Goal: Task Accomplishment & Management: Use online tool/utility

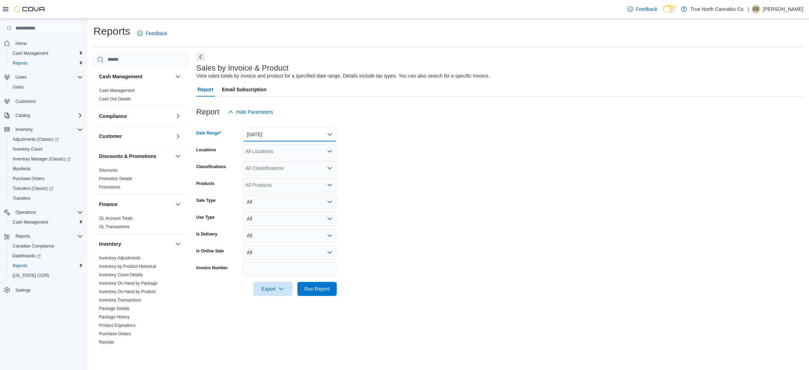
click at [272, 136] on button "[DATE]" at bounding box center [289, 134] width 94 height 14
click at [282, 104] on div at bounding box center [499, 101] width 607 height 8
click at [272, 155] on div "All Locations" at bounding box center [289, 151] width 94 height 14
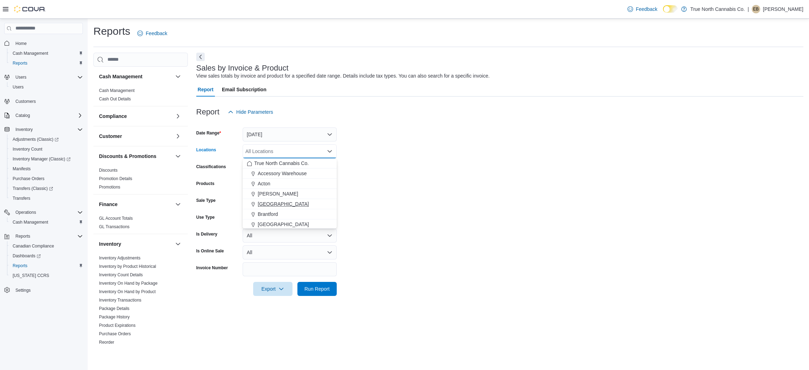
click at [267, 203] on span "[GEOGRAPHIC_DATA]" at bounding box center [283, 203] width 51 height 7
click at [453, 142] on form "Date Range [DATE] Locations [GEOGRAPHIC_DATA] Combo box. Selected. [GEOGRAPHIC_…" at bounding box center [499, 207] width 607 height 177
click at [318, 287] on span "Run Report" at bounding box center [316, 288] width 25 height 7
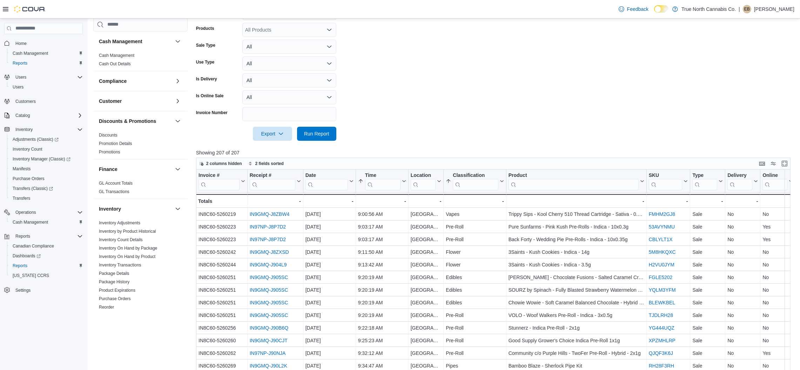
scroll to position [158, 0]
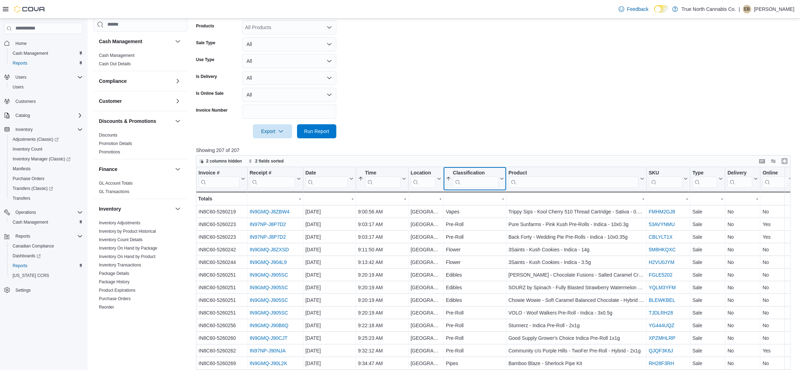
click at [477, 185] on input "search" at bounding box center [475, 181] width 45 height 11
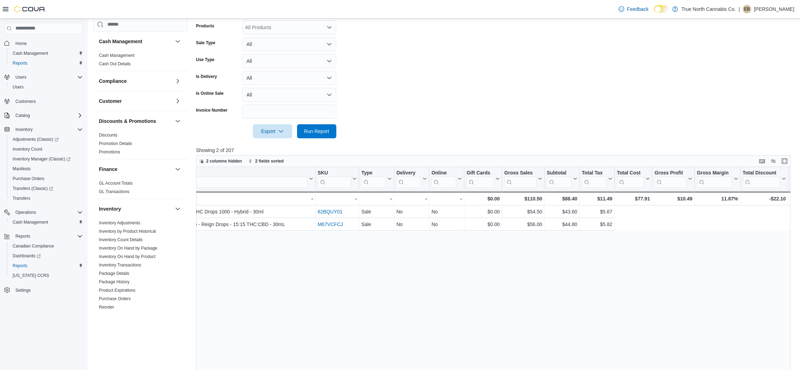
scroll to position [0, 0]
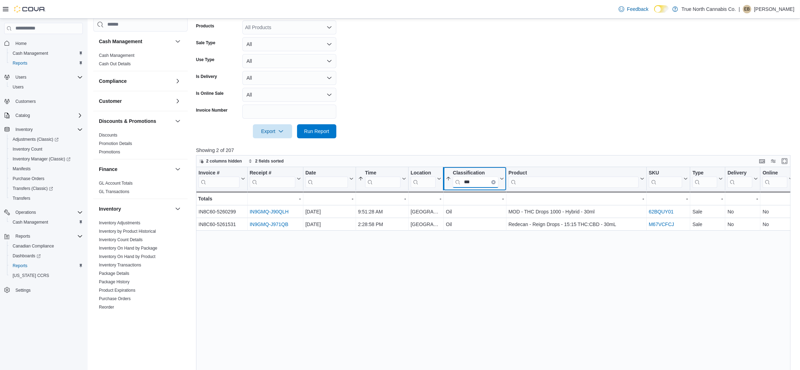
drag, startPoint x: 475, startPoint y: 180, endPoint x: 441, endPoint y: 179, distance: 33.7
type input "*"
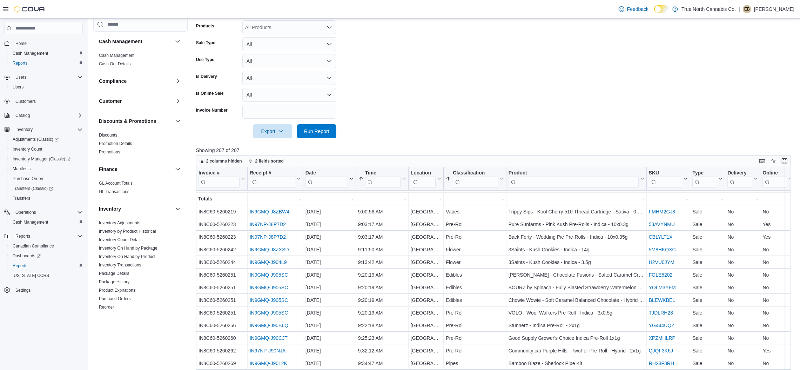
click at [448, 109] on form "Date Range [DATE] Locations [GEOGRAPHIC_DATA] Classifications All Classificatio…" at bounding box center [496, 49] width 601 height 177
click at [473, 182] on input "search" at bounding box center [475, 181] width 45 height 11
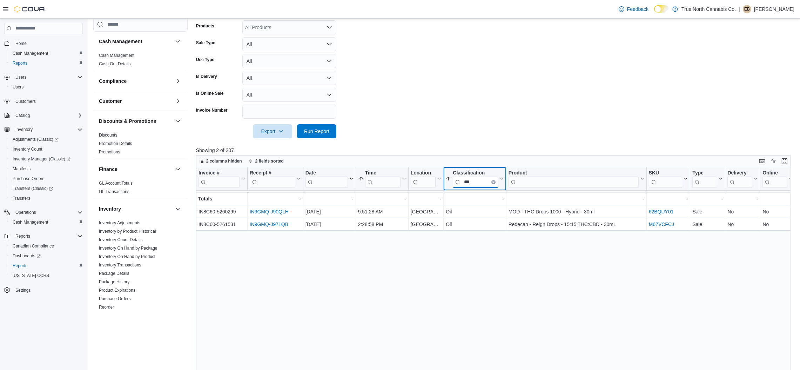
drag, startPoint x: 474, startPoint y: 179, endPoint x: 450, endPoint y: 180, distance: 24.6
click at [450, 180] on button "Classification ***" at bounding box center [475, 178] width 58 height 18
click at [472, 184] on input "***" at bounding box center [475, 181] width 45 height 11
type input "***"
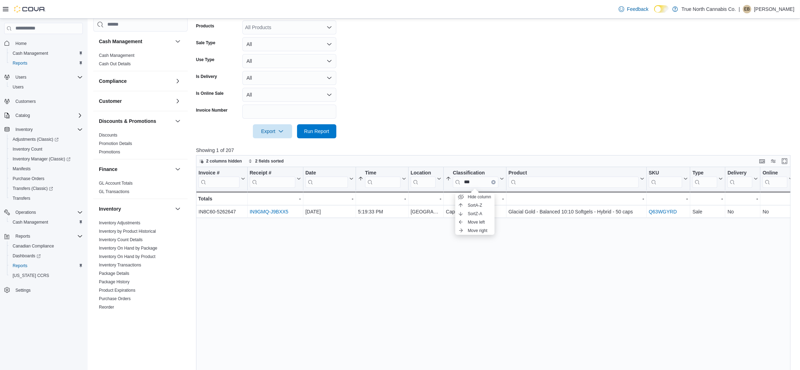
click at [437, 259] on div "Invoice # Click to view column header actions Receipt # Click to view column he…" at bounding box center [496, 309] width 601 height 284
click at [453, 95] on form "Date Range [DATE] Locations [GEOGRAPHIC_DATA] Classifications All Classificatio…" at bounding box center [496, 49] width 601 height 177
click at [483, 83] on form "Date Range [DATE] Locations [GEOGRAPHIC_DATA] Classifications All Classificatio…" at bounding box center [496, 49] width 601 height 177
